Goal: Browse casually: Explore the website without a specific task or goal

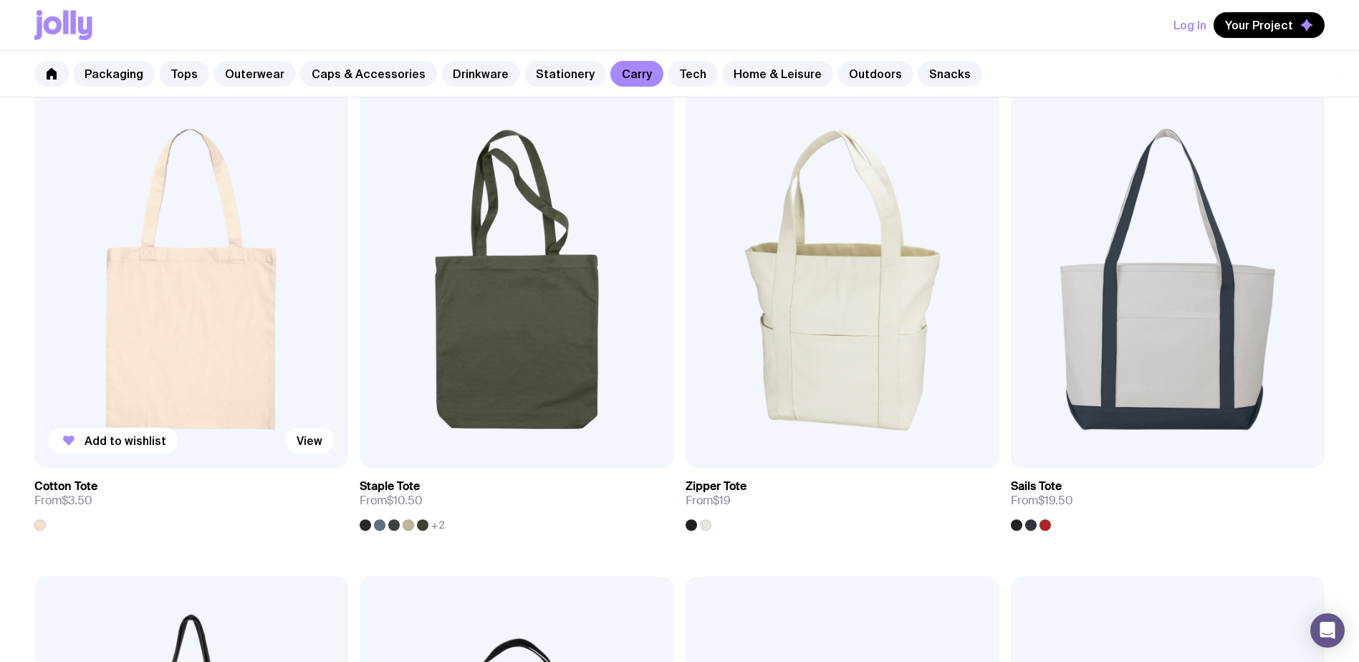
scroll to position [286, 0]
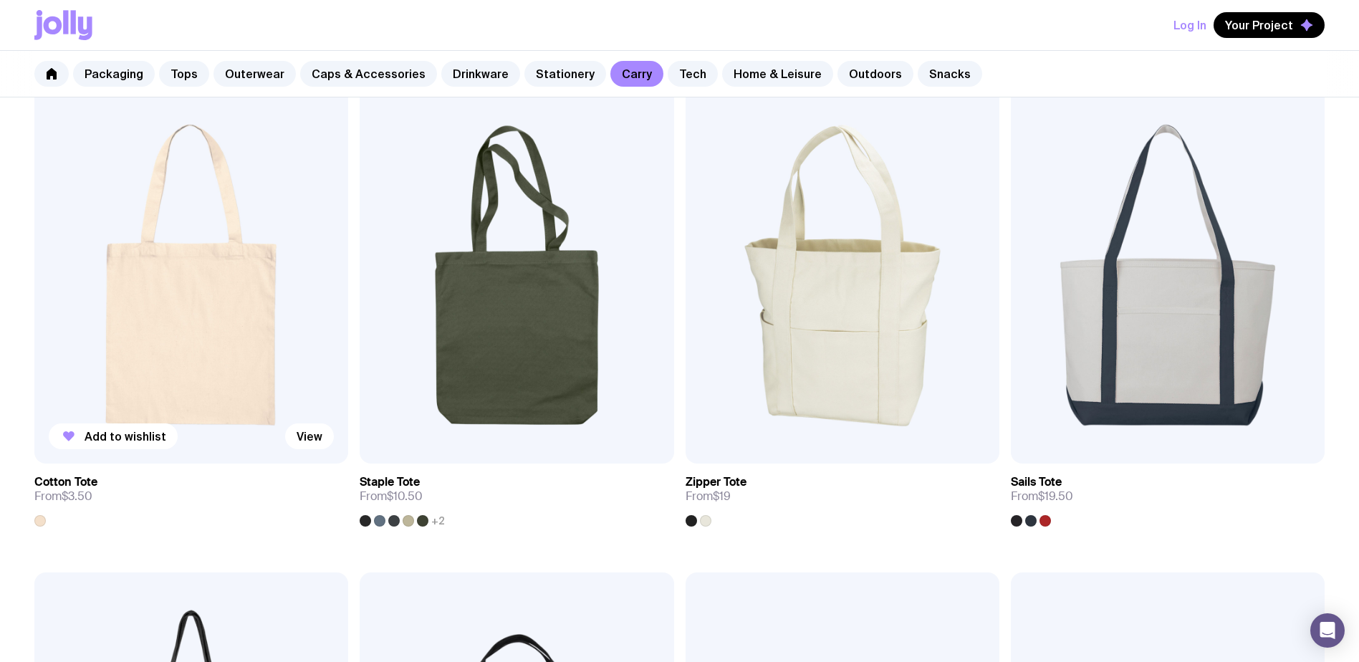
click at [197, 384] on img at bounding box center [191, 275] width 314 height 377
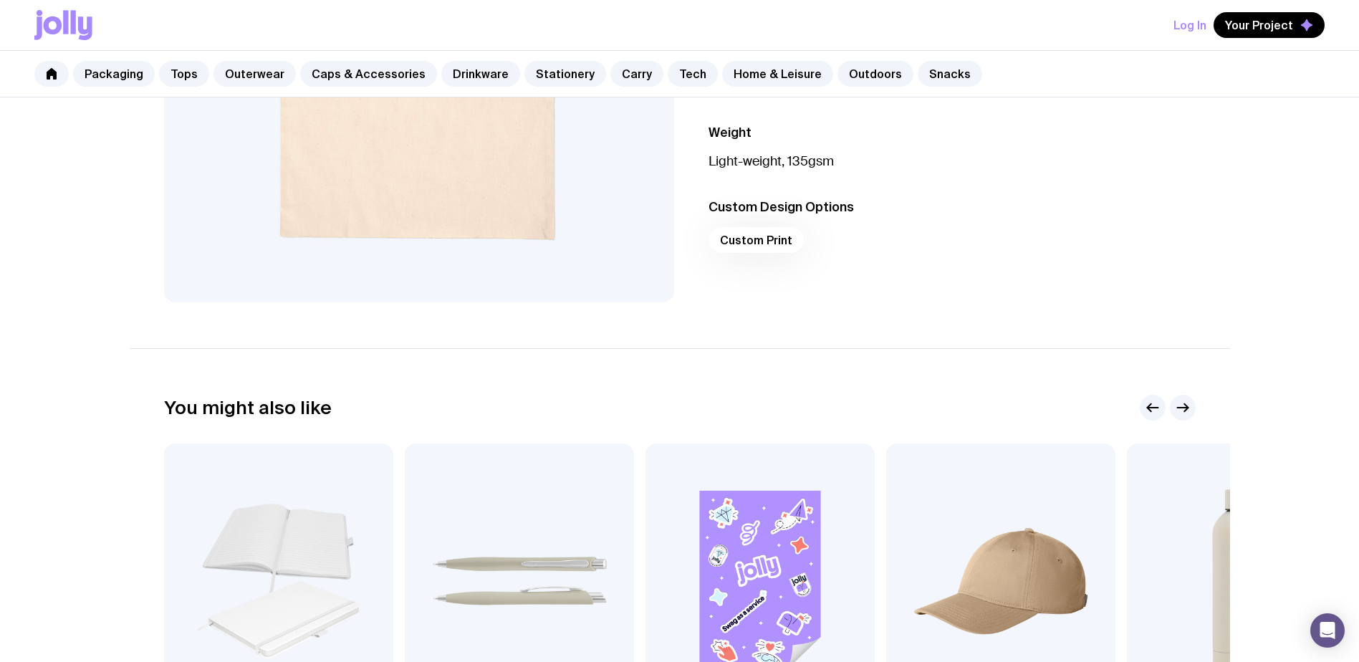
scroll to position [716, 0]
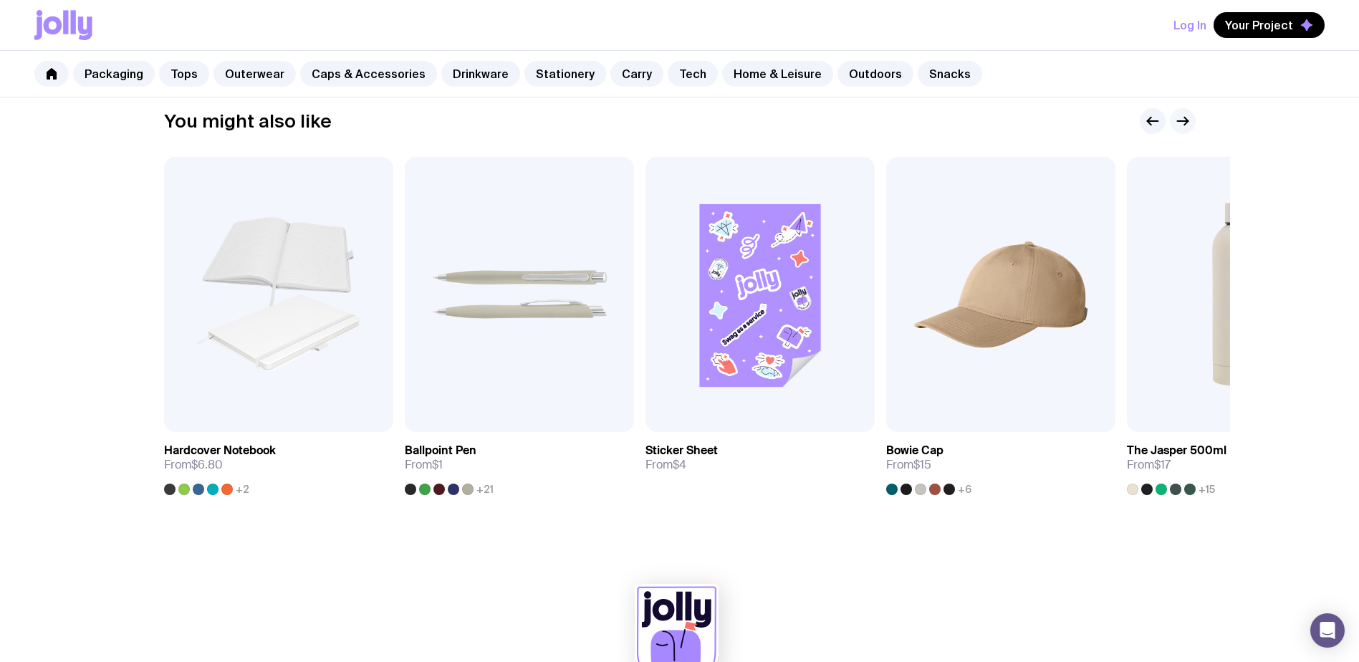
click at [1187, 122] on g "button" at bounding box center [1182, 121] width 11 height 8
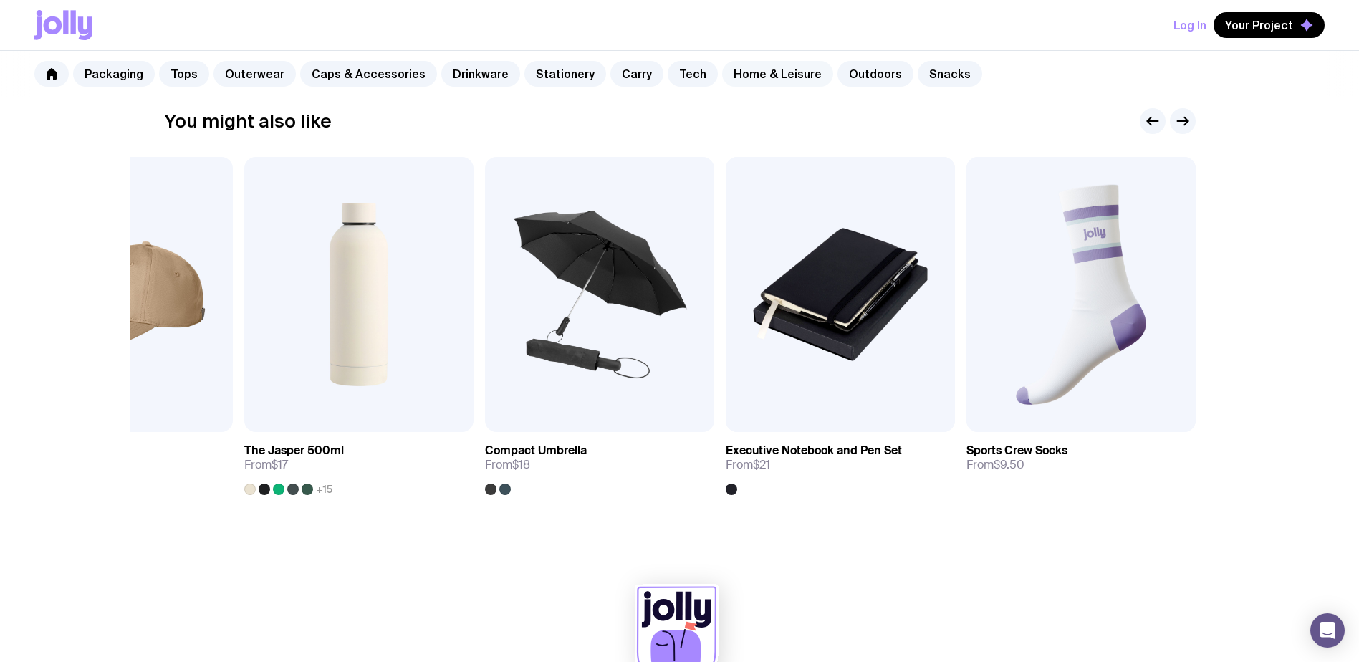
click at [742, 80] on link "Home & Leisure" at bounding box center [777, 74] width 111 height 26
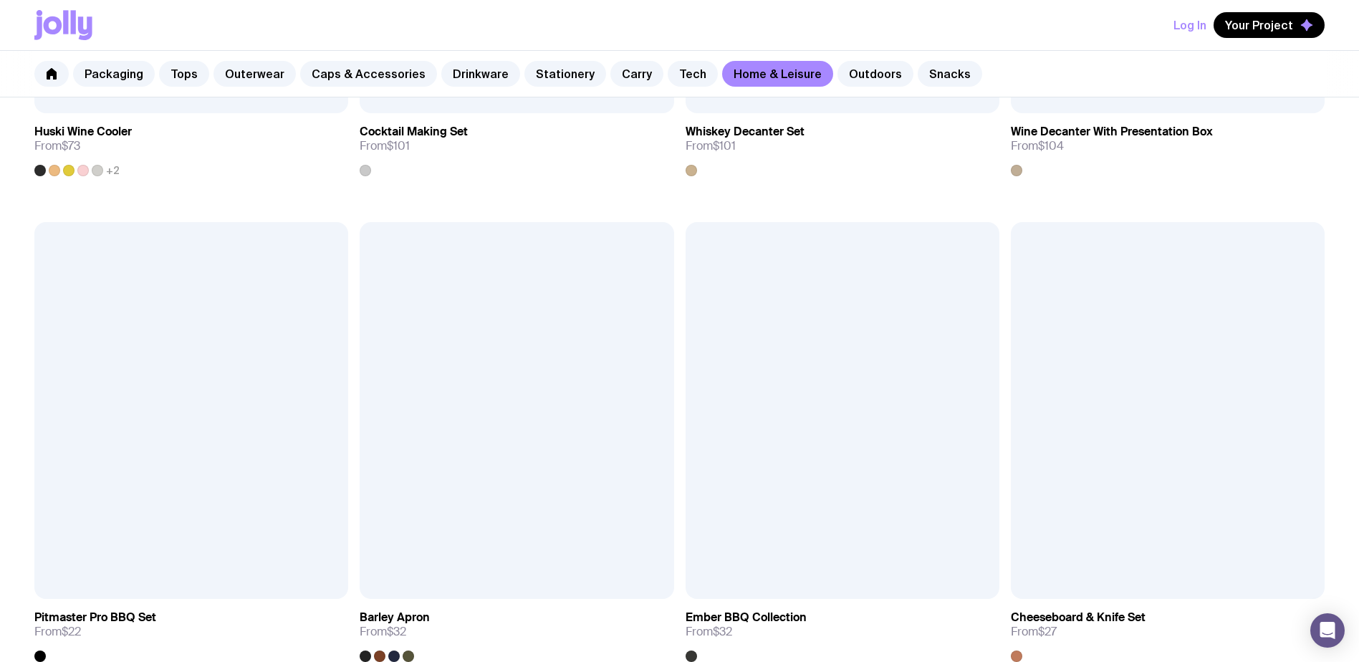
scroll to position [1146, 0]
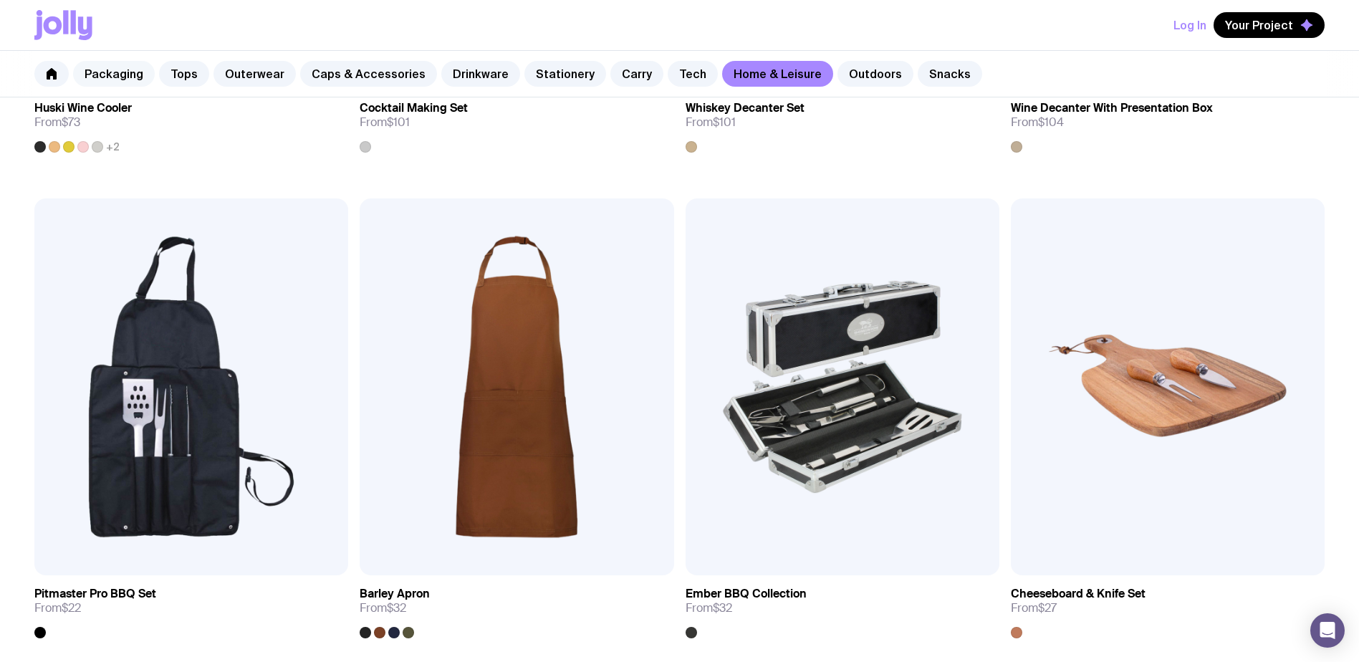
click at [96, 63] on link "Packaging" at bounding box center [114, 74] width 82 height 26
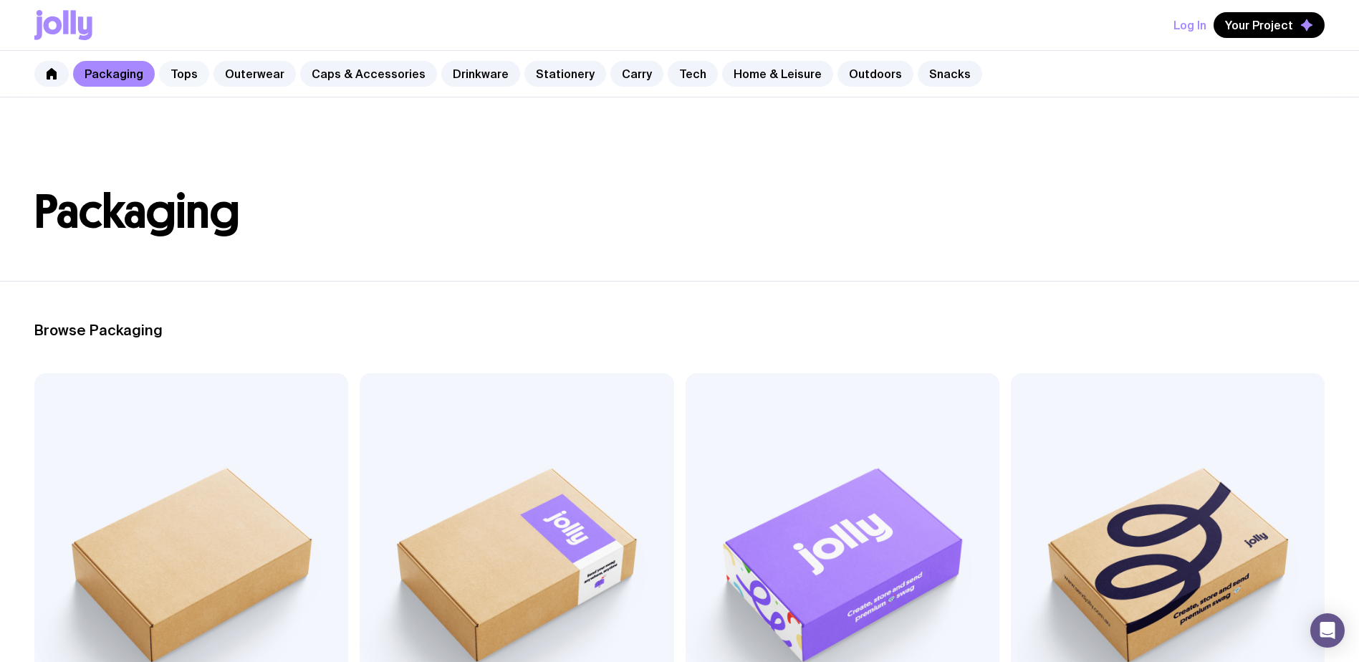
click at [197, 77] on link "Tops" at bounding box center [184, 74] width 50 height 26
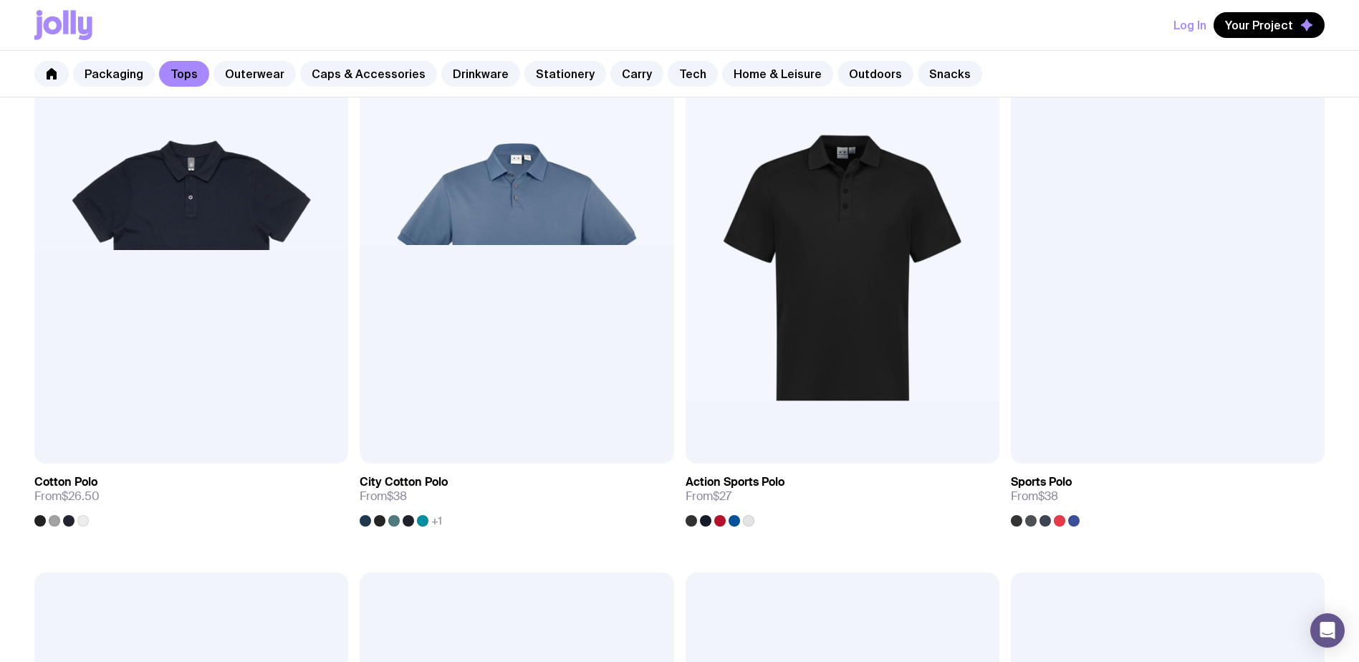
scroll to position [931, 0]
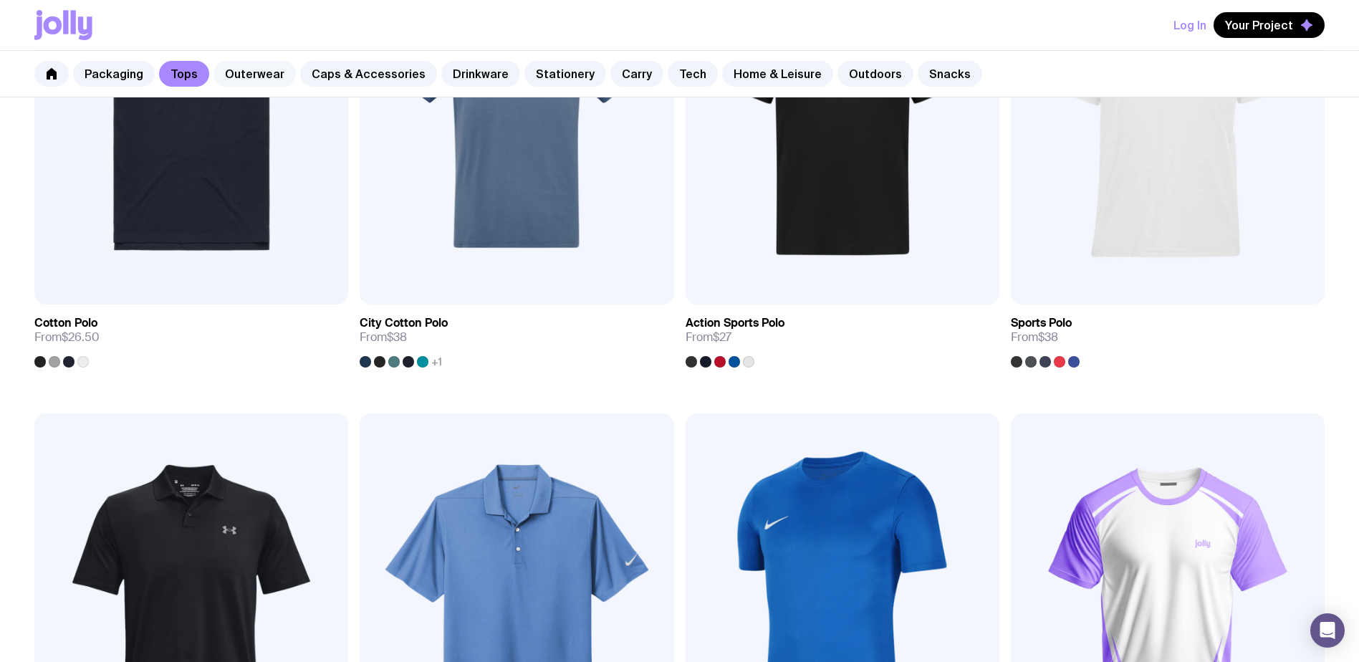
click at [256, 73] on link "Outerwear" at bounding box center [254, 74] width 82 height 26
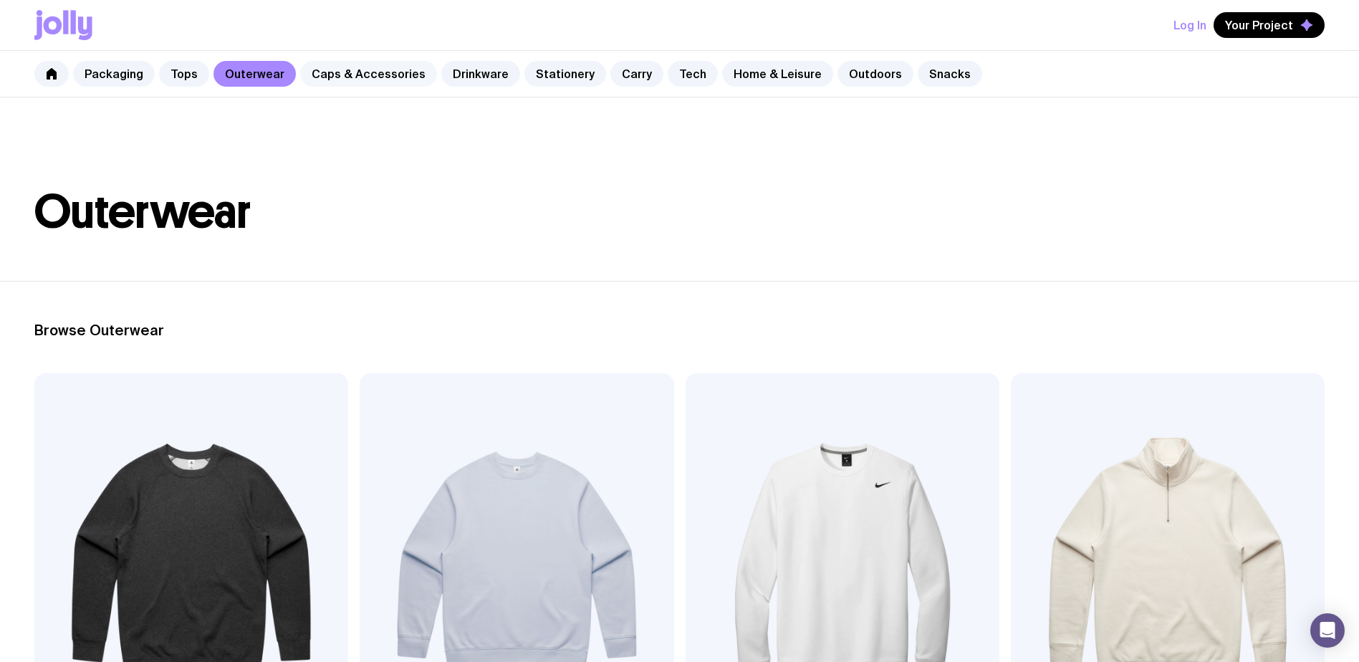
click at [368, 72] on link "Caps & Accessories" at bounding box center [368, 74] width 137 height 26
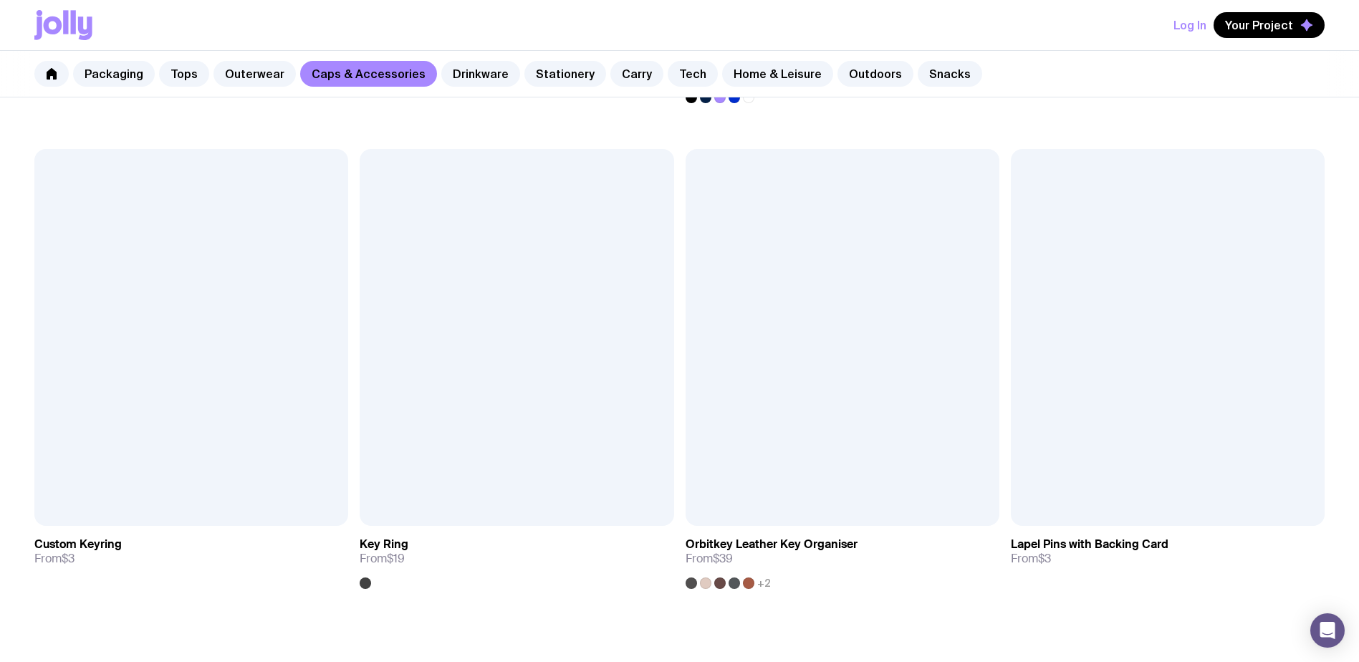
scroll to position [2793, 0]
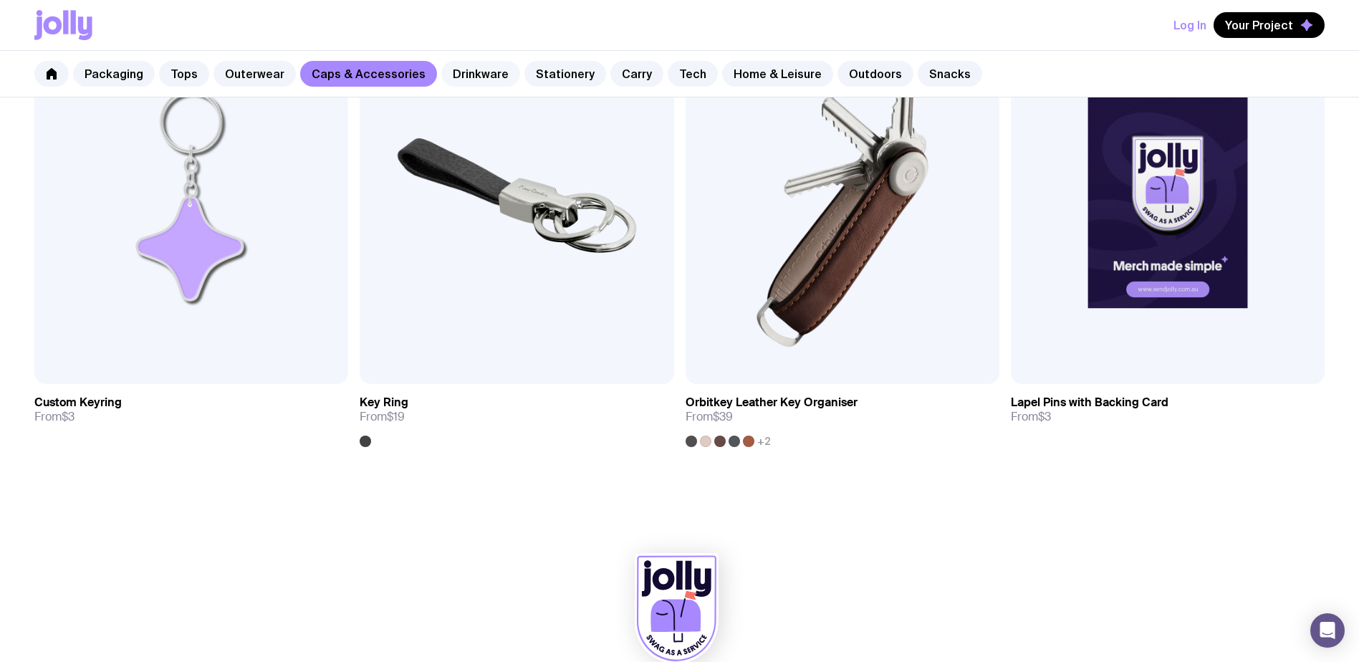
click at [465, 72] on link "Drinkware" at bounding box center [480, 74] width 79 height 26
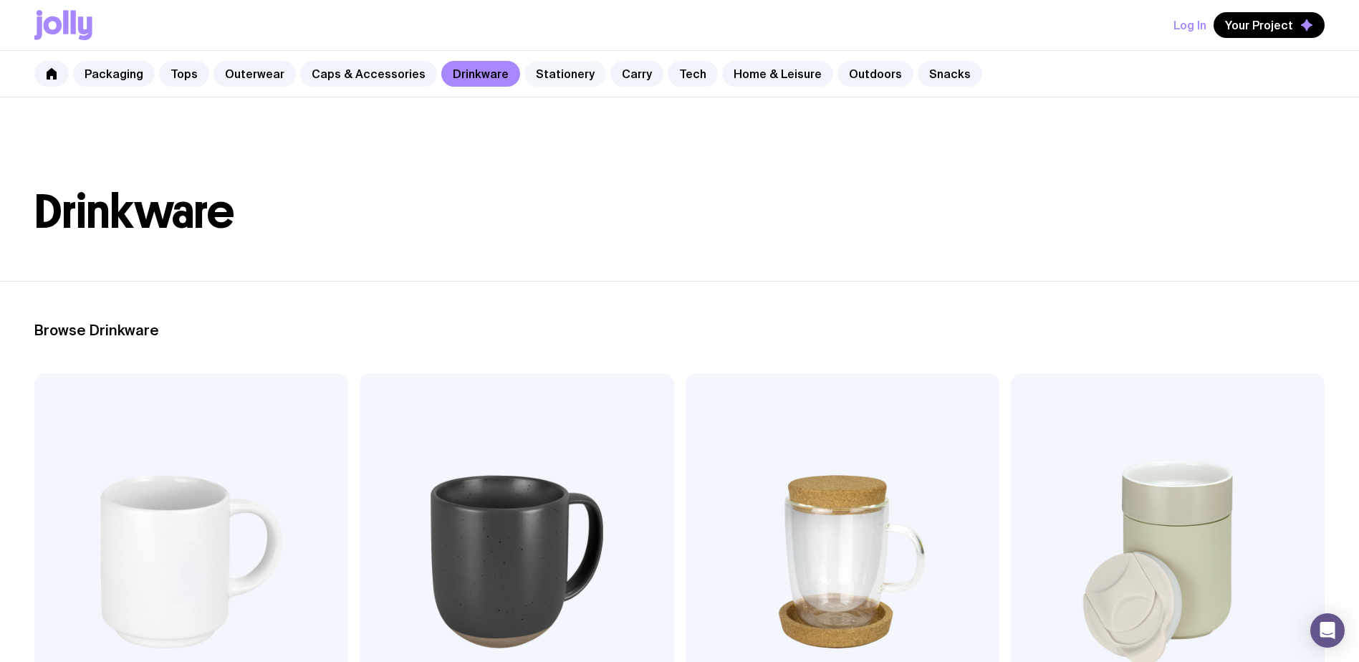
click at [565, 65] on link "Stationery" at bounding box center [565, 74] width 82 height 26
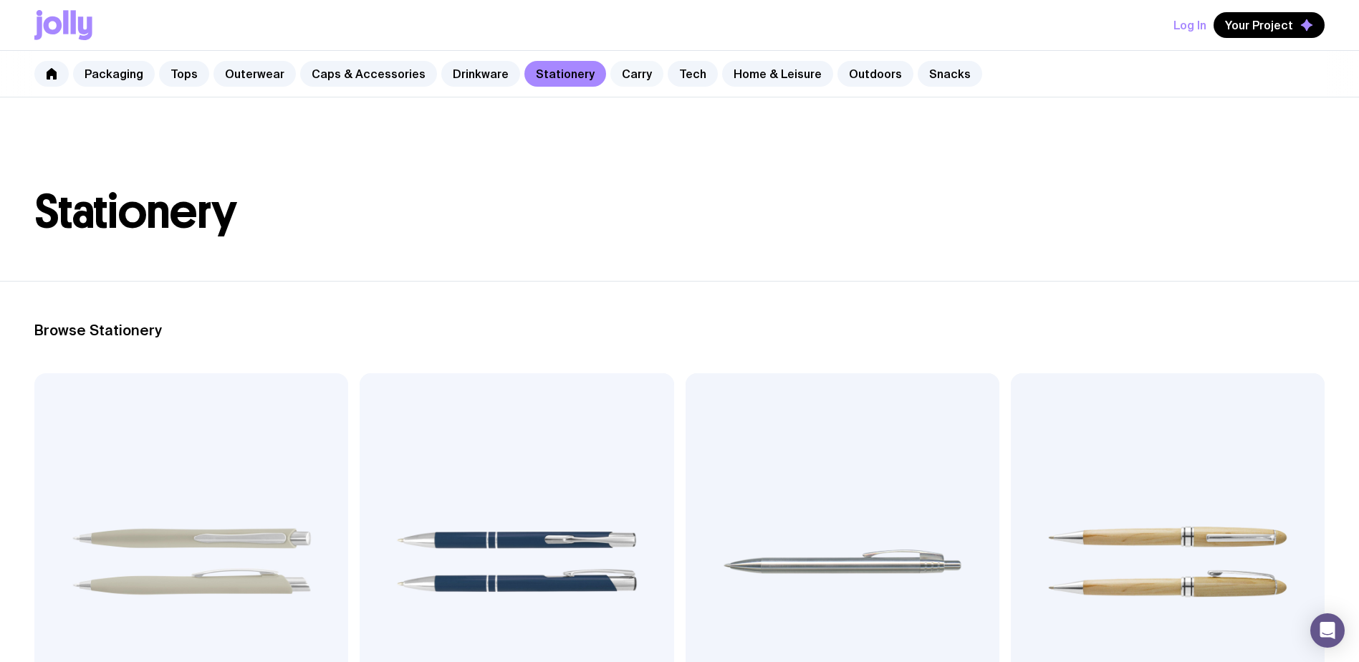
click at [625, 69] on link "Carry" at bounding box center [636, 74] width 53 height 26
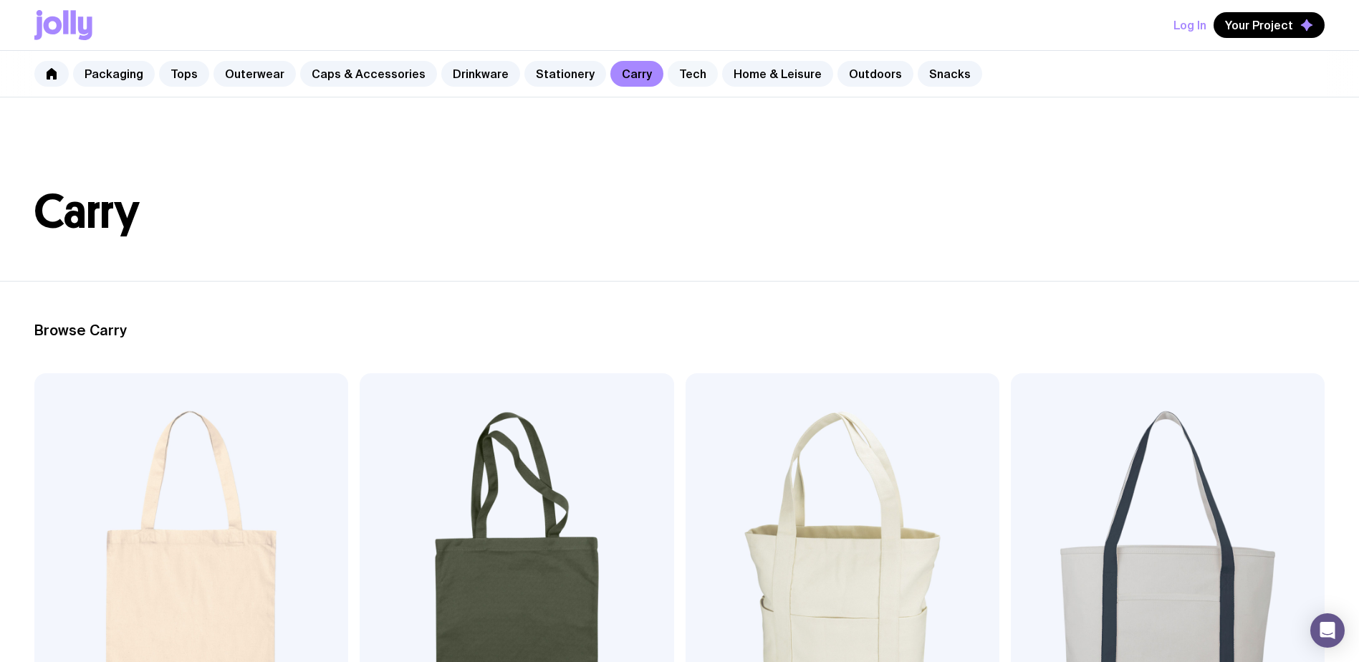
click at [674, 73] on link "Tech" at bounding box center [693, 74] width 50 height 26
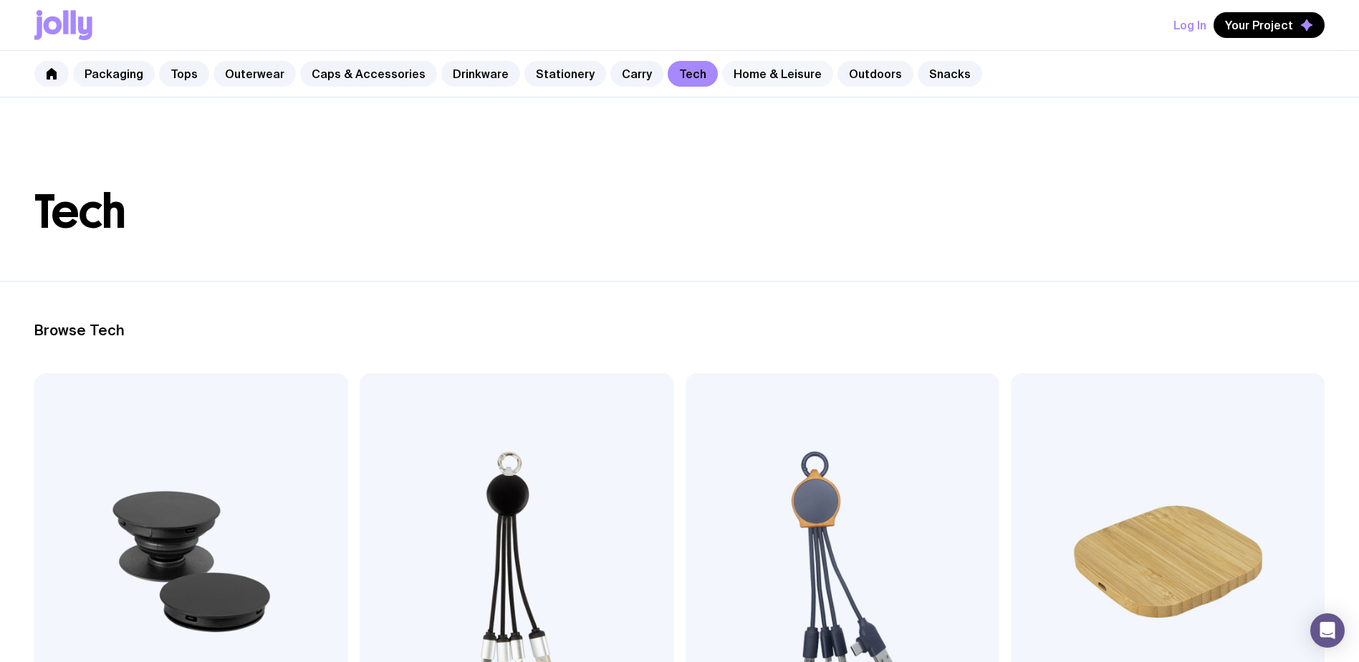
click at [771, 82] on link "Home & Leisure" at bounding box center [777, 74] width 111 height 26
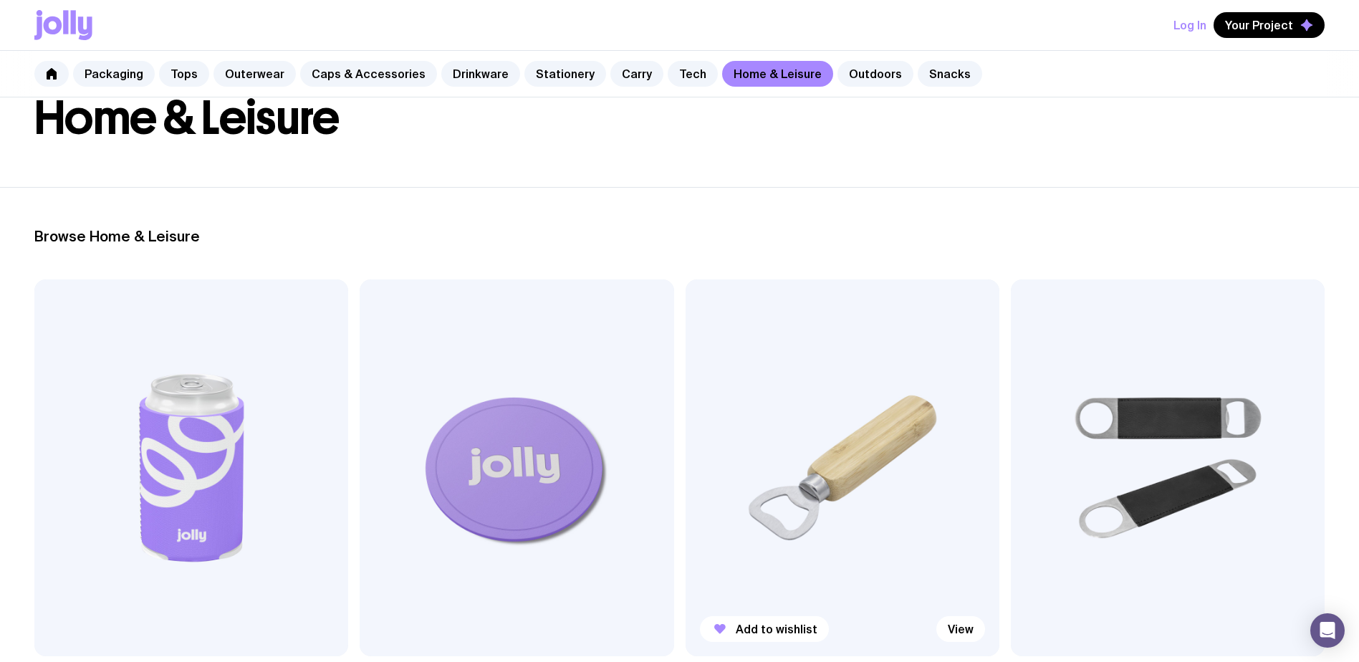
scroll to position [286, 0]
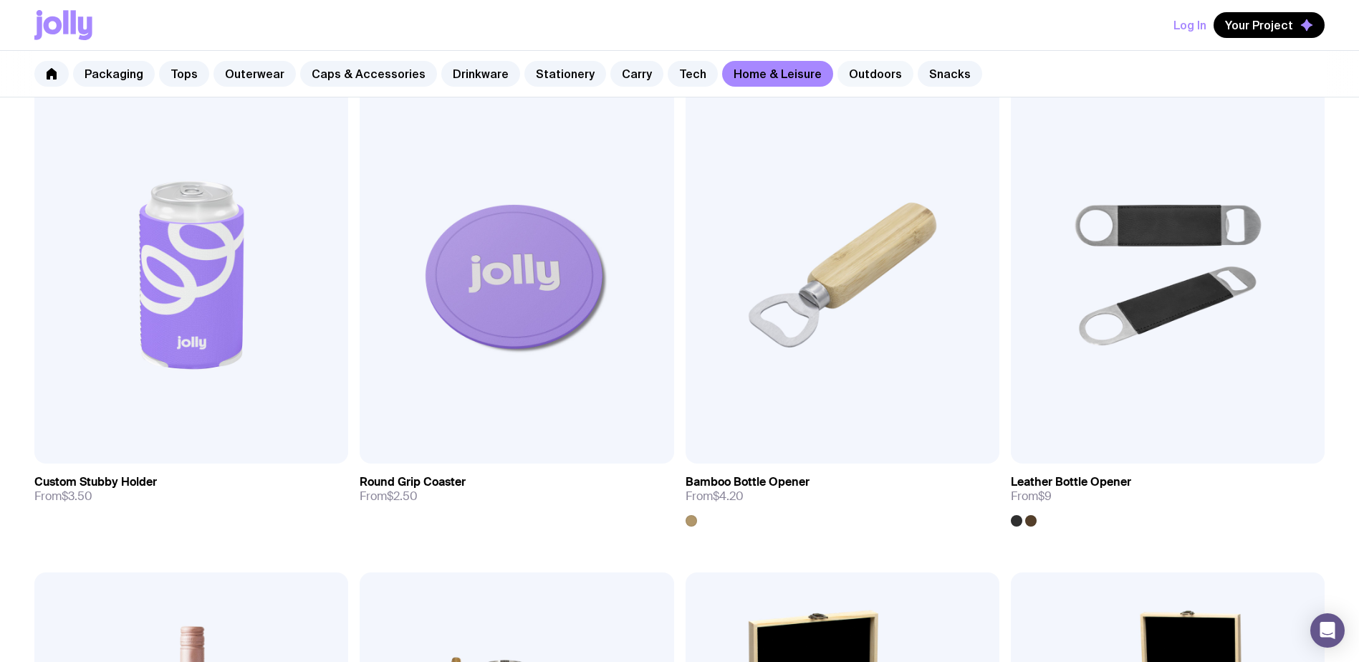
click at [866, 64] on link "Outdoors" at bounding box center [875, 74] width 76 height 26
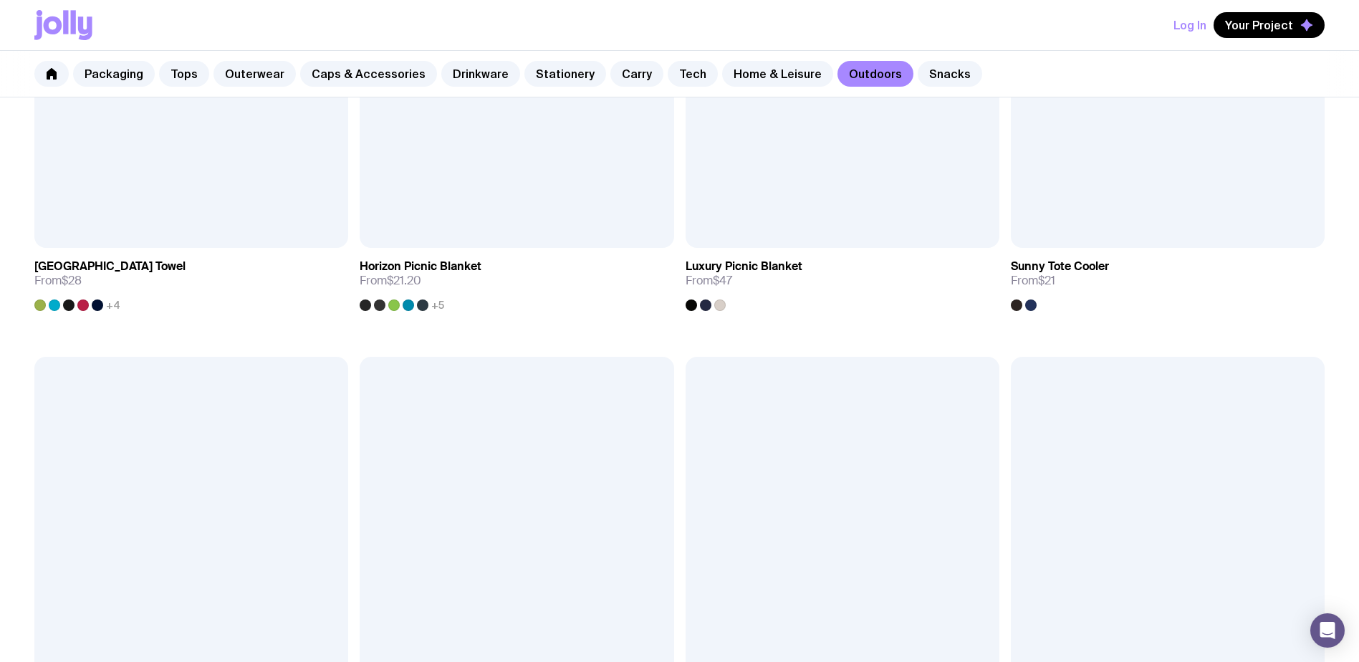
scroll to position [1647, 0]
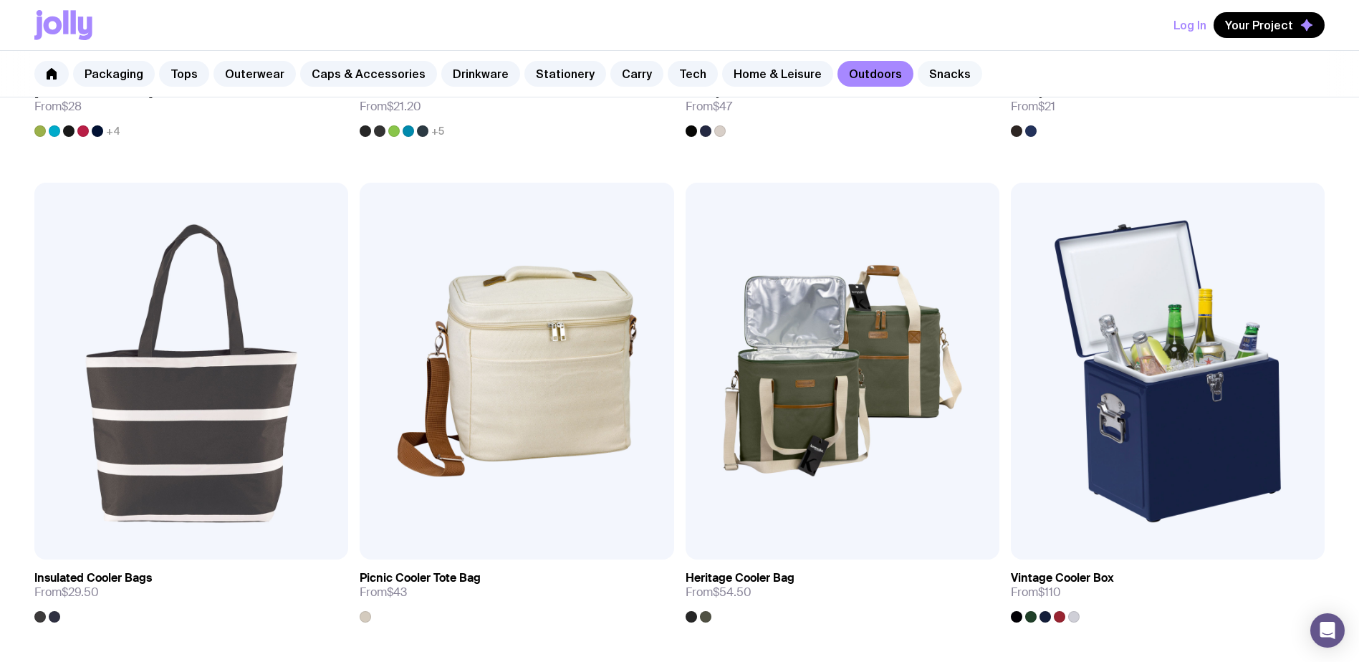
click at [917, 70] on link "Snacks" at bounding box center [949, 74] width 64 height 26
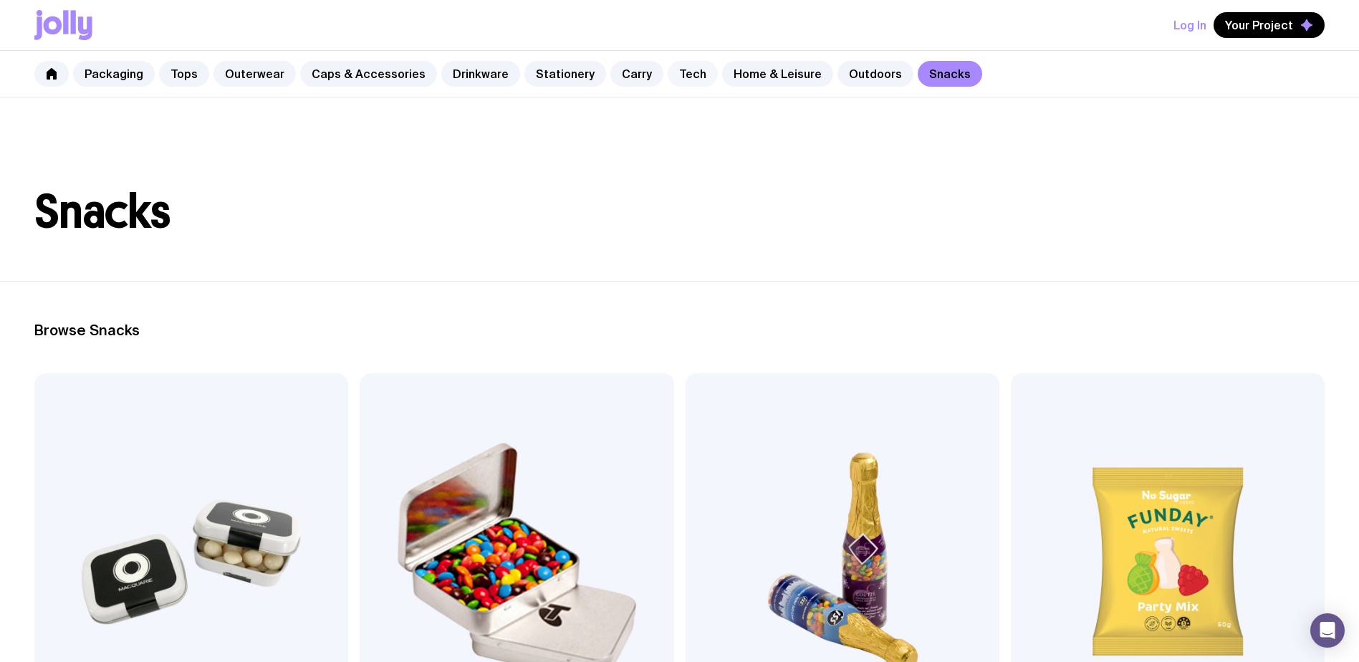
click at [668, 74] on link "Tech" at bounding box center [693, 74] width 50 height 26
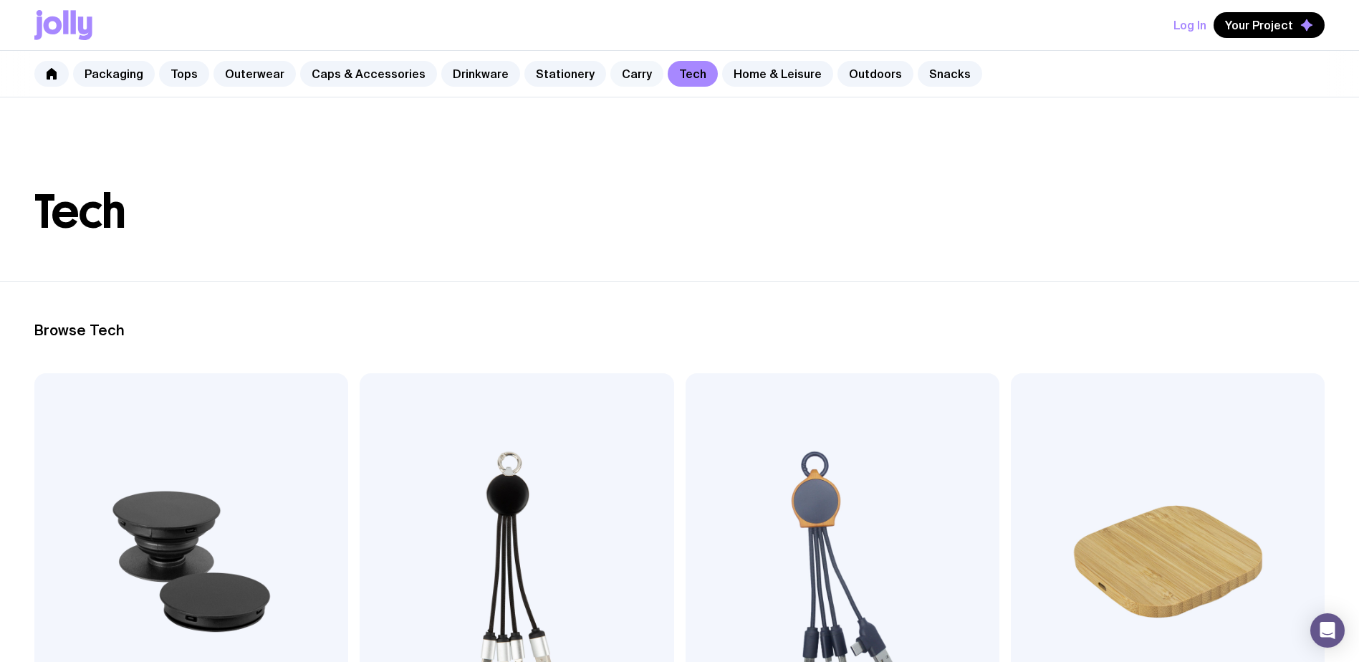
click at [610, 74] on link "Carry" at bounding box center [636, 74] width 53 height 26
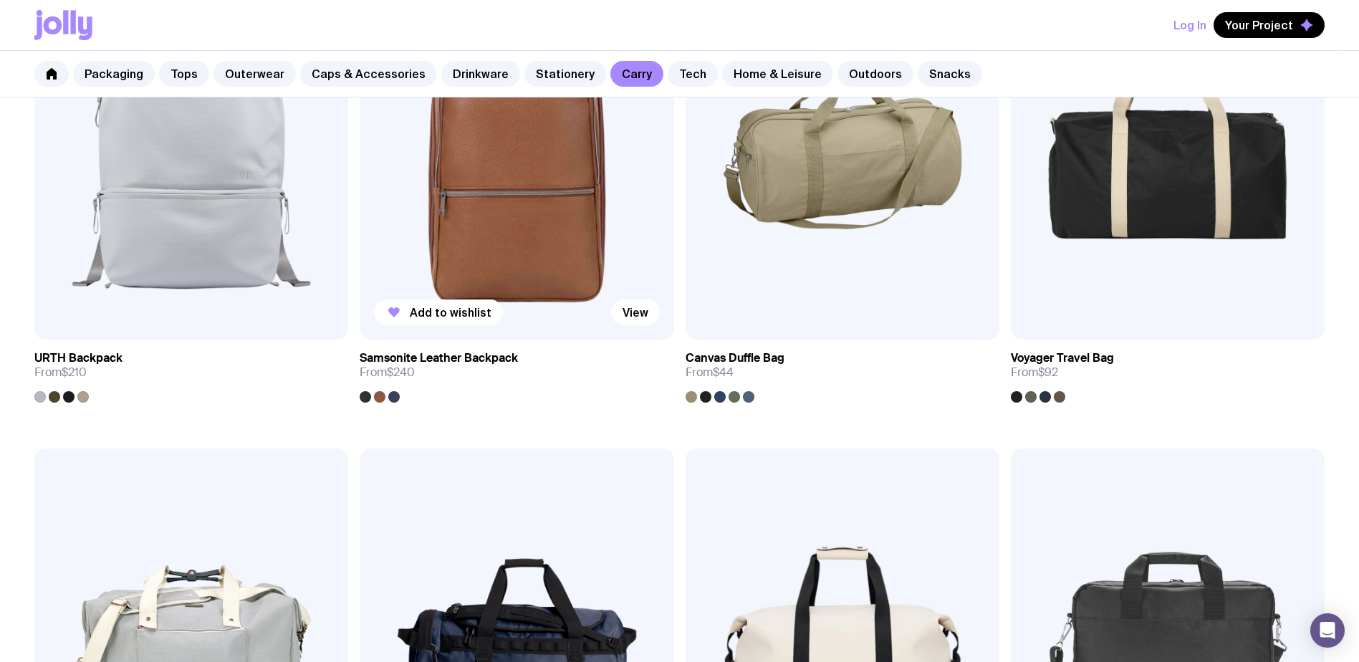
scroll to position [2435, 0]
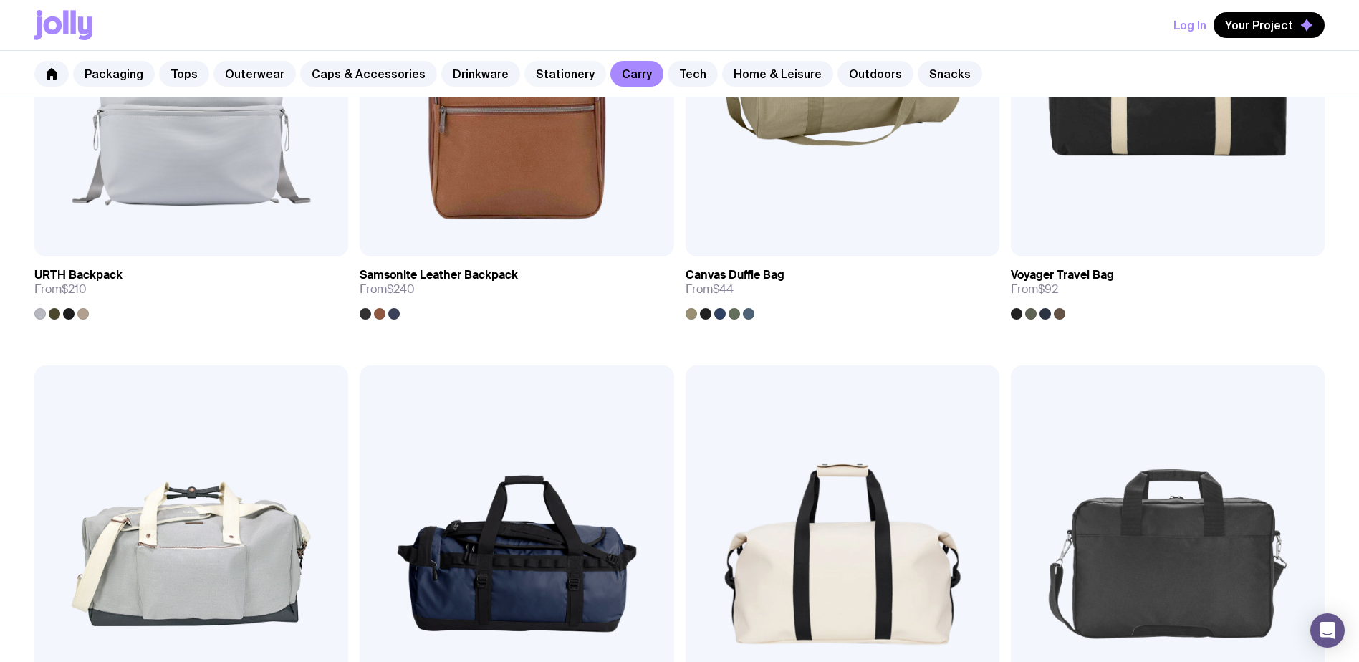
click at [546, 77] on link "Stationery" at bounding box center [565, 74] width 82 height 26
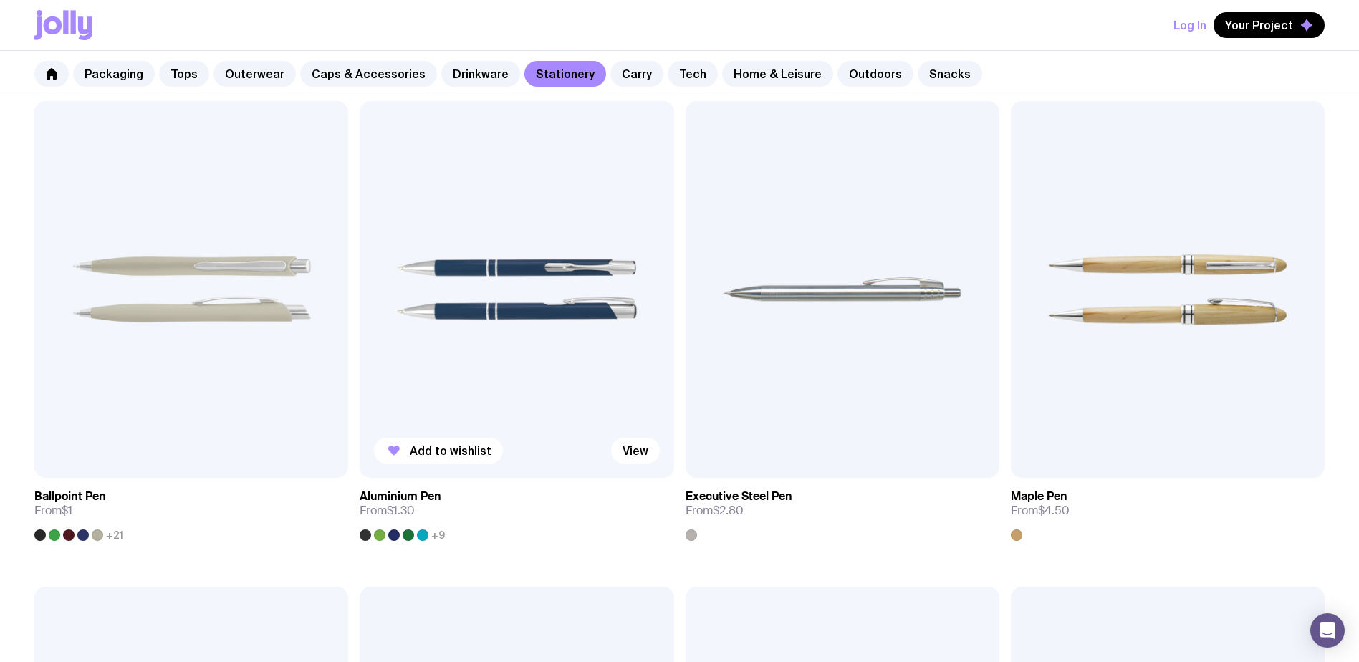
scroll to position [143, 0]
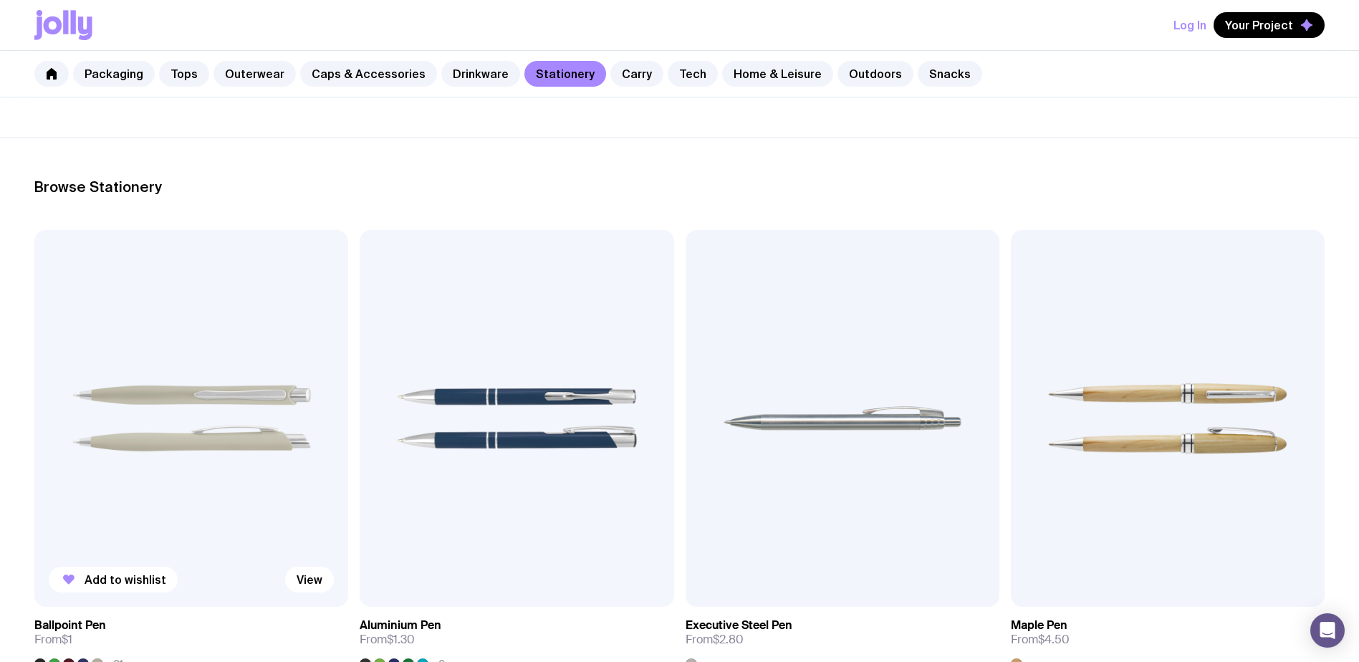
click at [261, 345] on img at bounding box center [191, 418] width 314 height 377
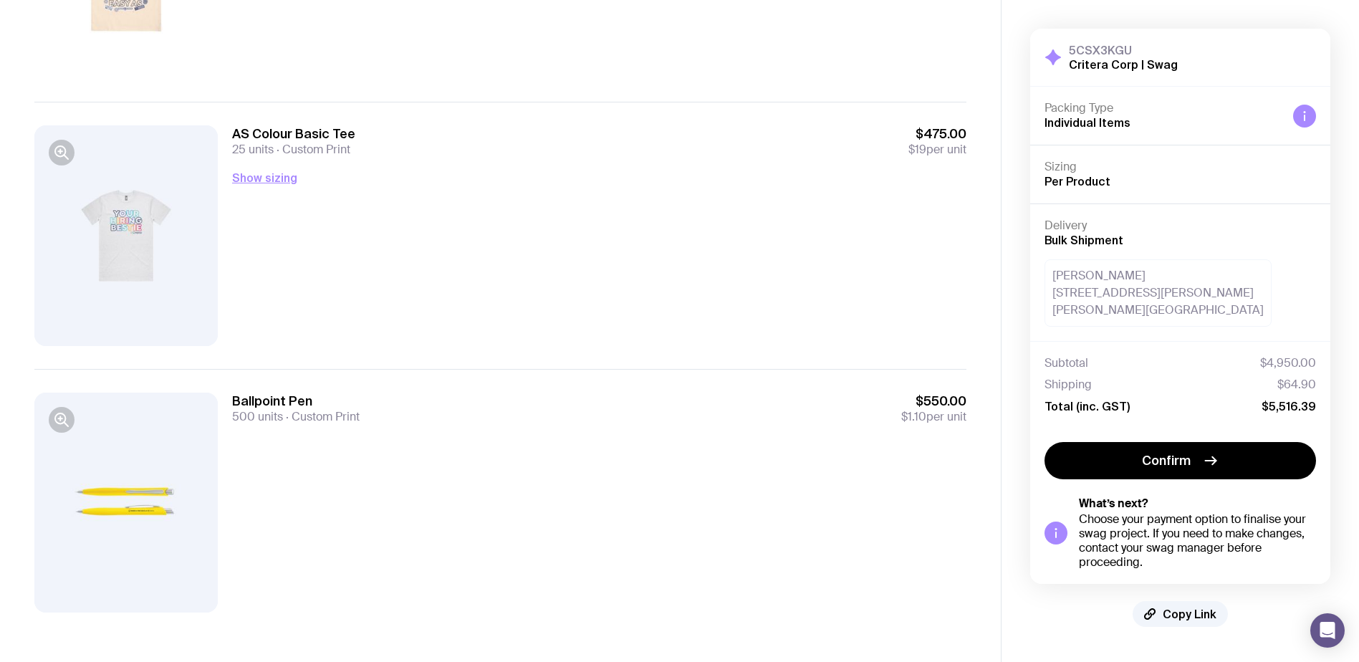
scroll to position [577, 0]
